Goal: Task Accomplishment & Management: Manage account settings

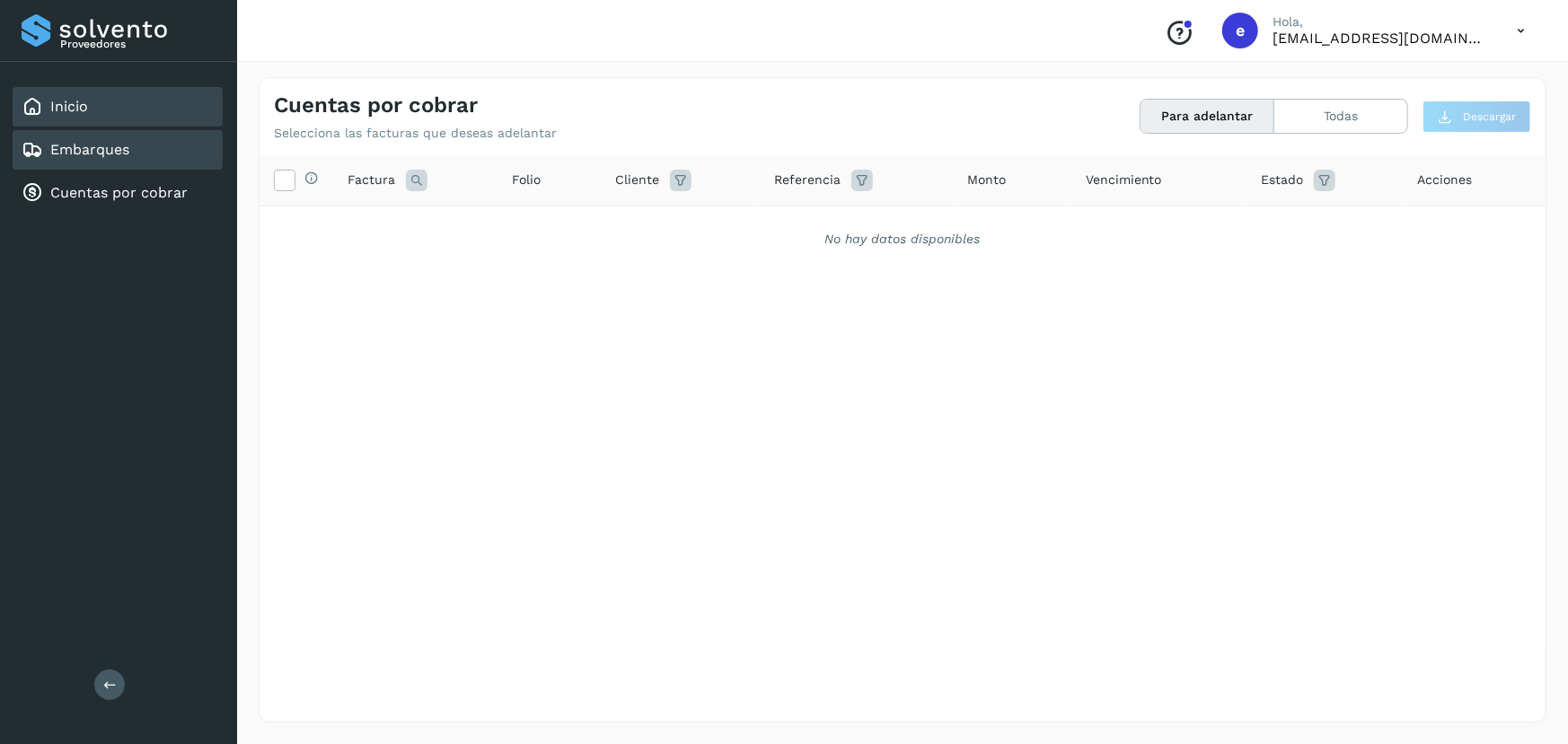
click at [84, 104] on link "Inicio" at bounding box center [69, 105] width 38 height 17
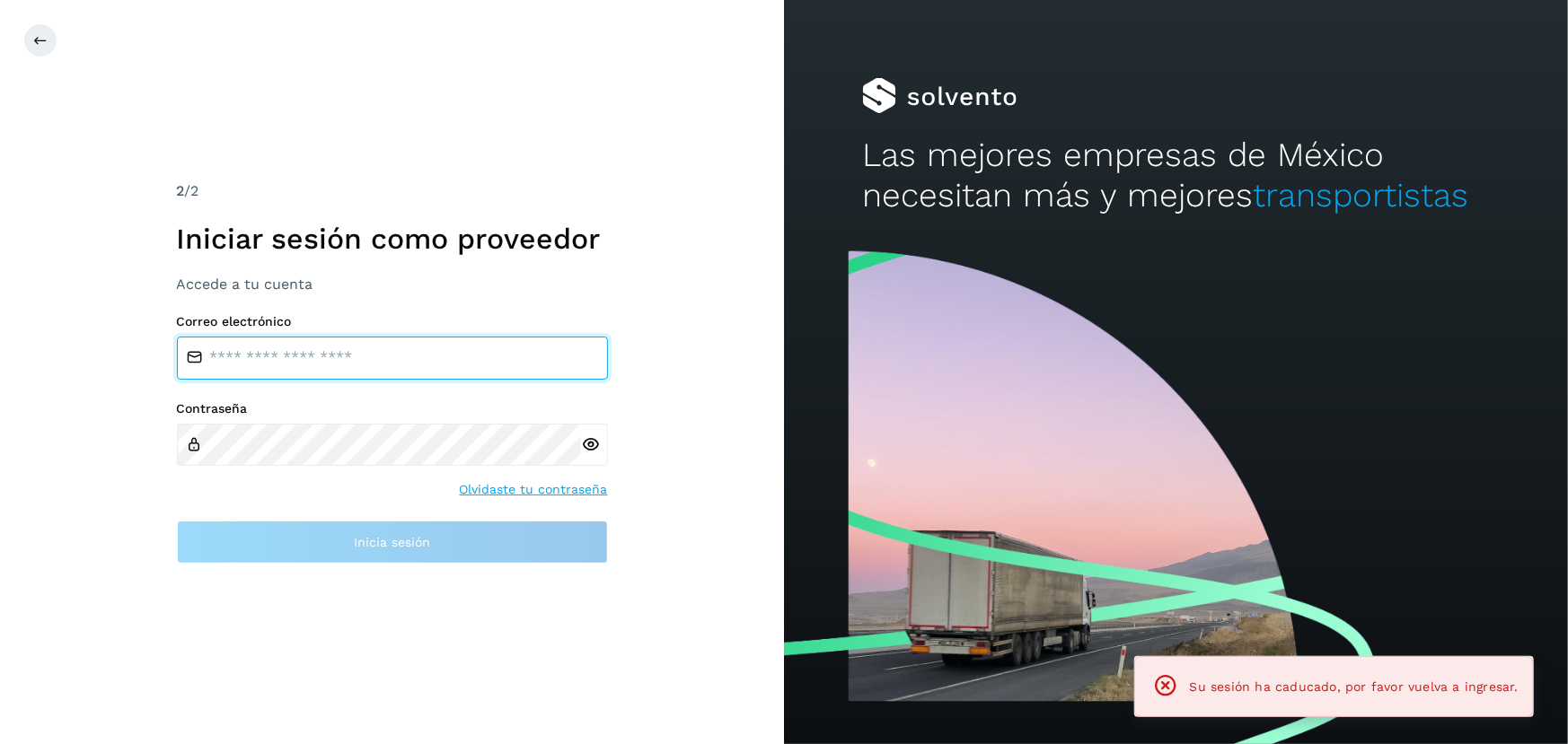
click at [351, 366] on input "email" at bounding box center [392, 358] width 431 height 43
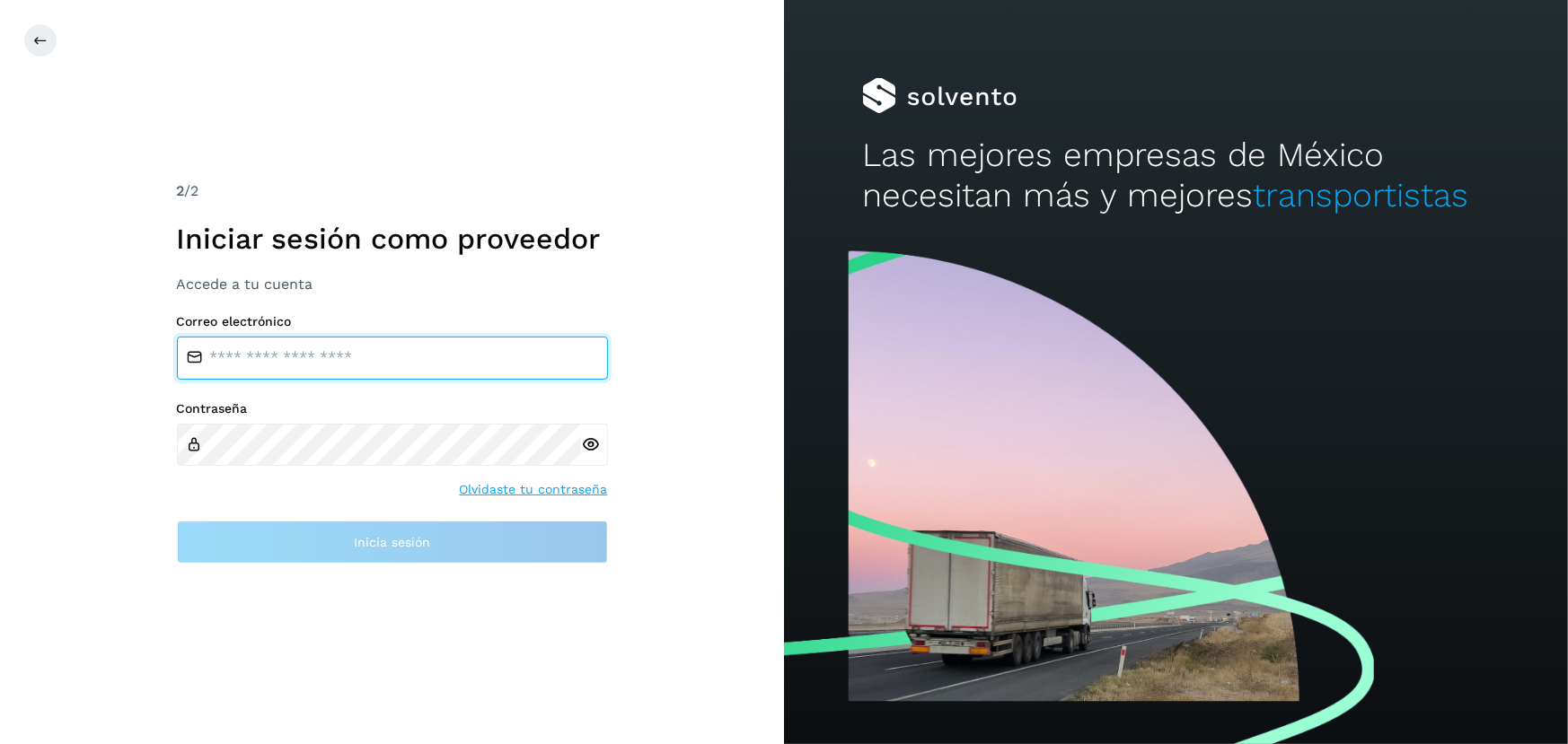
type input "**********"
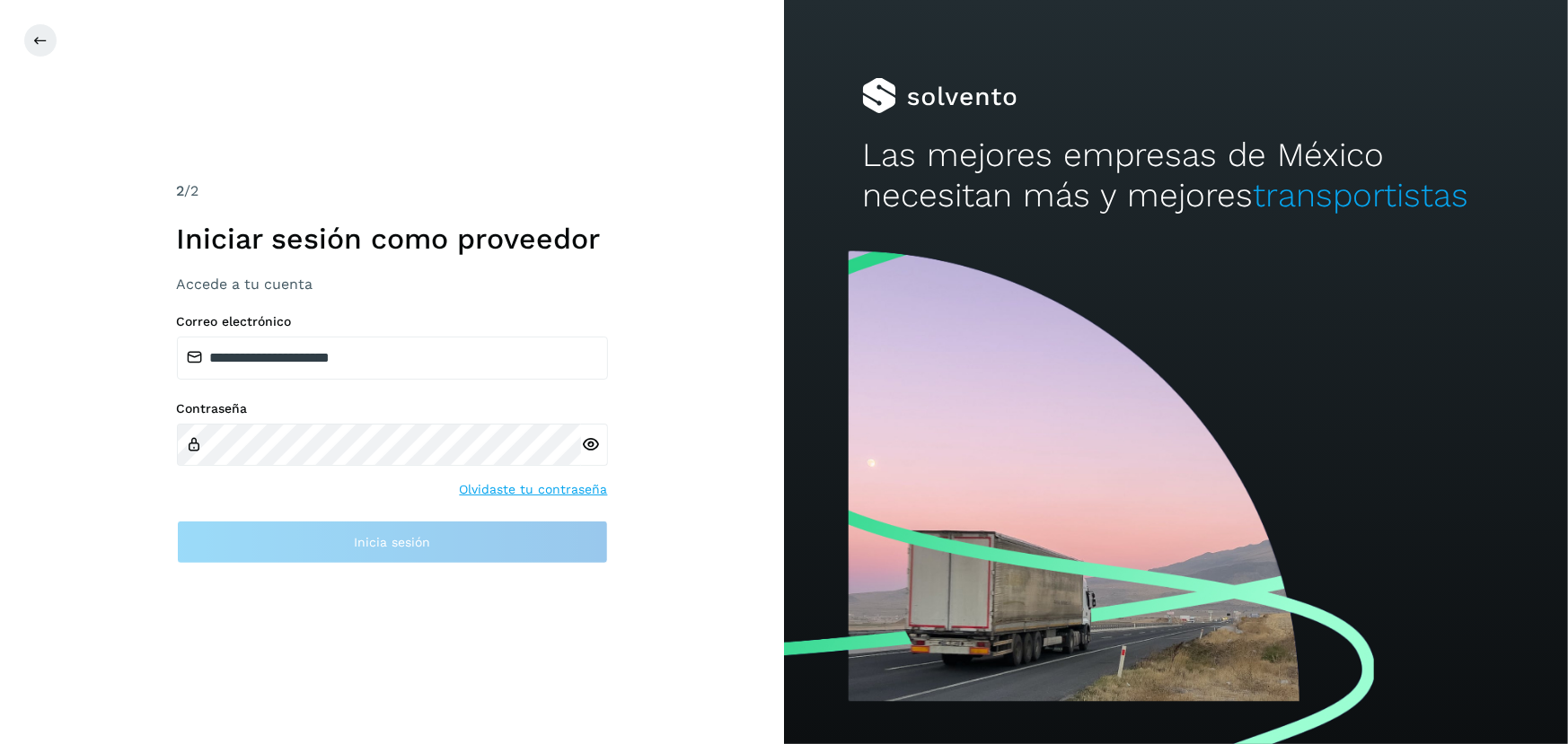
click at [352, 420] on div "Contraseña" at bounding box center [392, 434] width 431 height 64
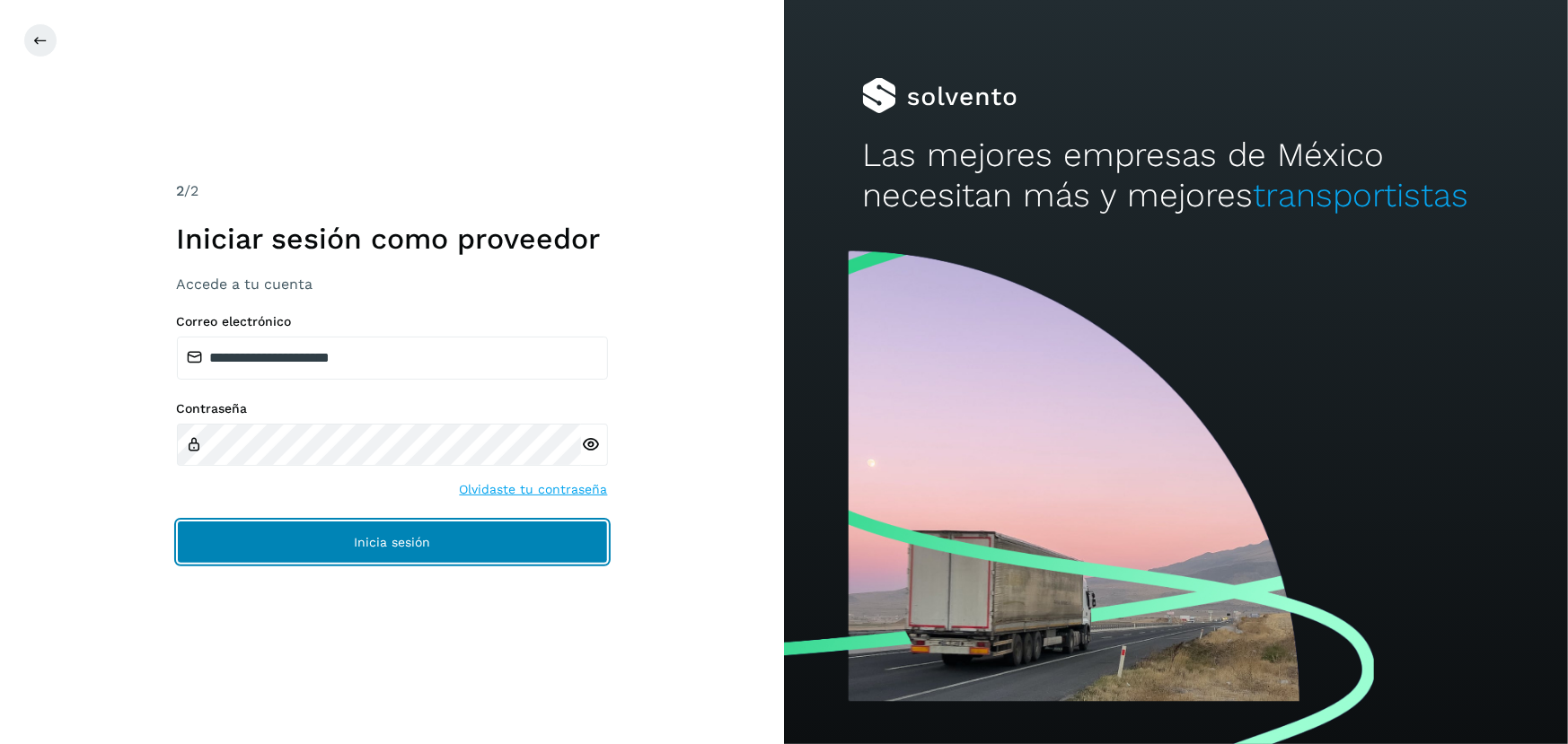
click at [403, 544] on span "Inicia sesión" at bounding box center [392, 542] width 76 height 13
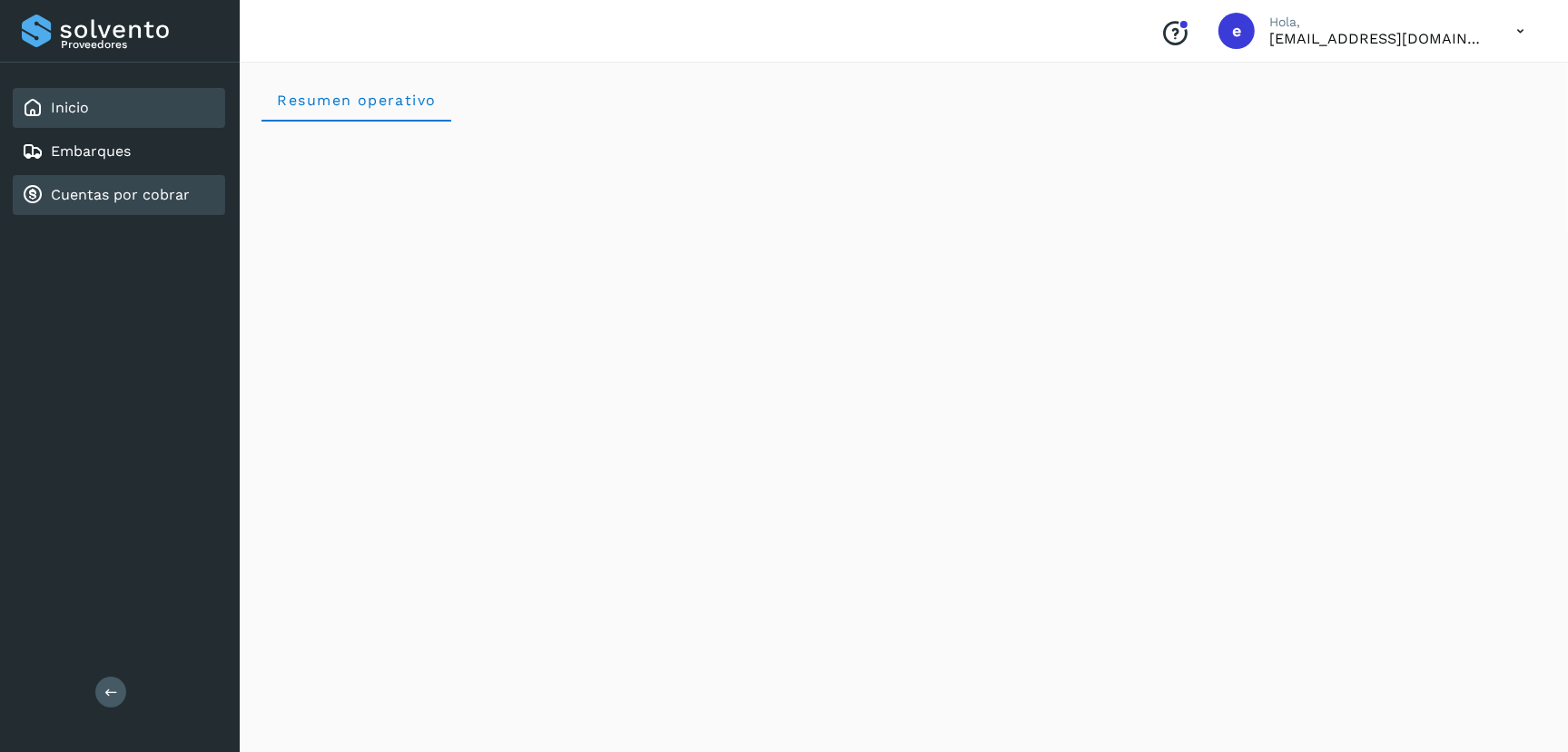
click at [128, 180] on div "Cuentas por cobrar" at bounding box center [118, 195] width 212 height 40
